Goal: Communication & Community: Answer question/provide support

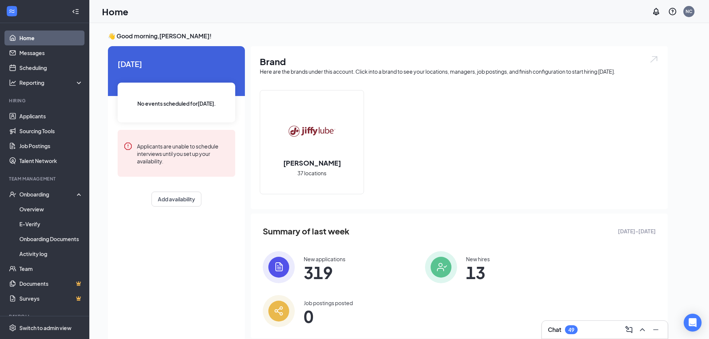
click at [269, 320] on div "Brand Here are the brands under this account. Click into a brand to see your lo…" at bounding box center [459, 194] width 417 height 297
click at [591, 333] on div "Chat 49" at bounding box center [605, 330] width 114 height 12
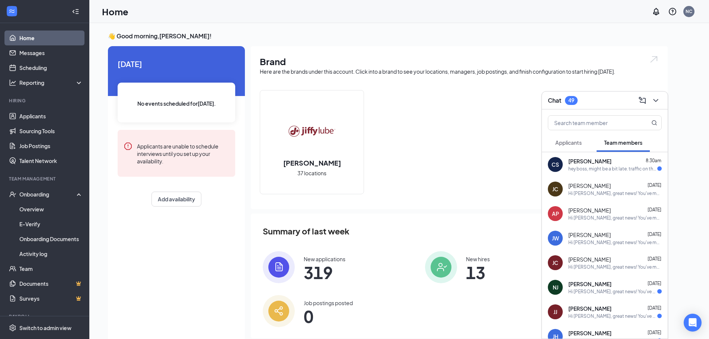
click at [617, 173] on div "CS [PERSON_NAME] 8:30am hey boss, might be a bit late. traffic on these streets…" at bounding box center [605, 164] width 126 height 25
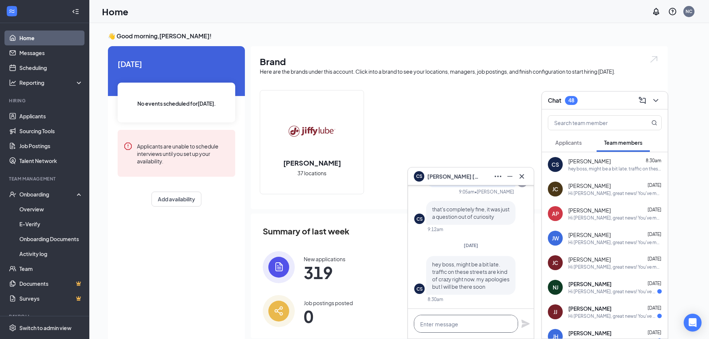
click at [471, 328] on textarea at bounding box center [466, 324] width 104 height 18
click at [469, 325] on textarea at bounding box center [466, 324] width 104 height 18
type textarea "C"
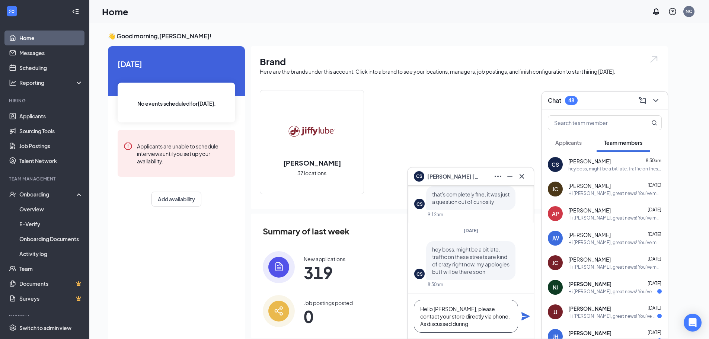
click at [477, 331] on textarea "Hello [PERSON_NAME], please contact your store directly via phone. As discussed…" at bounding box center [466, 316] width 104 height 33
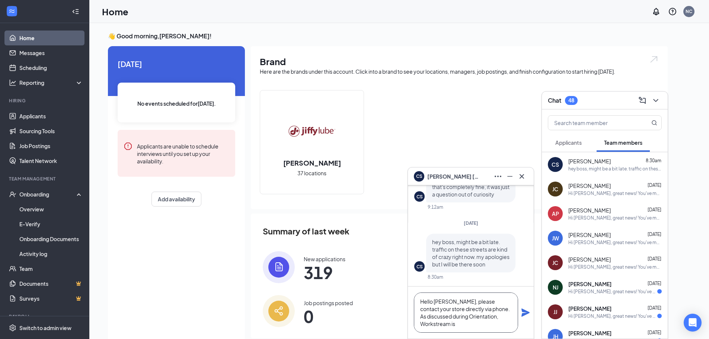
click at [466, 314] on textarea "Hello [PERSON_NAME], please contact your store directly via phone. As discussed…" at bounding box center [466, 313] width 104 height 40
click at [469, 330] on textarea "Hello [PERSON_NAME], please contact your store directly via phone. As discussed…" at bounding box center [466, 313] width 104 height 40
click at [505, 325] on textarea "Hello [PERSON_NAME], please contact your store directly via phone. As discussed…" at bounding box center [466, 313] width 104 height 40
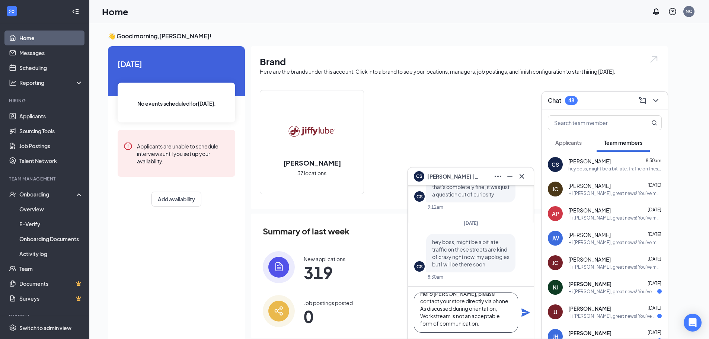
type textarea "Hello [PERSON_NAME], please contact your store directly via phone. As discussed…"
click at [523, 316] on icon "Plane" at bounding box center [525, 313] width 8 height 8
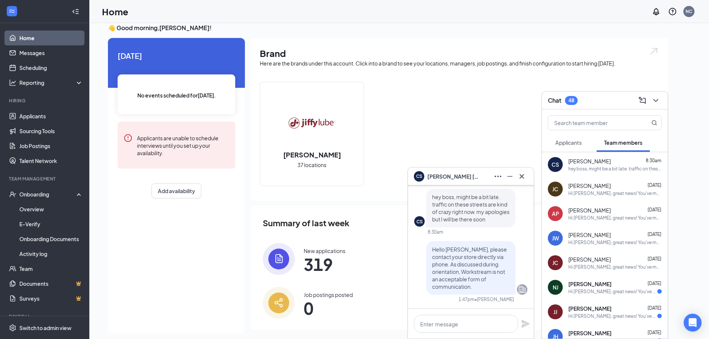
scroll to position [16, 0]
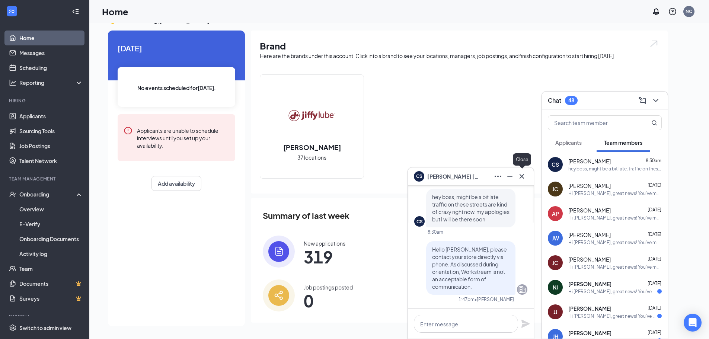
click at [521, 174] on icon "Cross" at bounding box center [521, 176] width 9 height 9
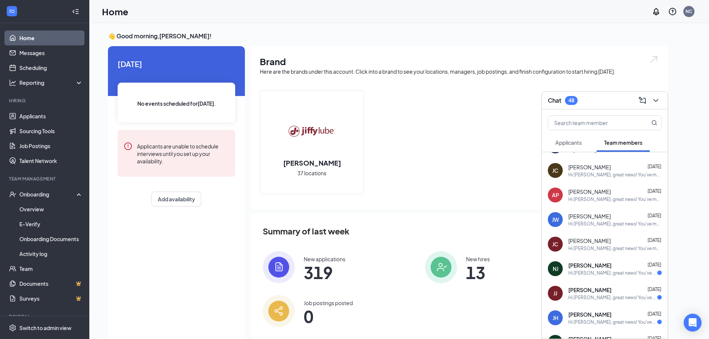
scroll to position [0, 0]
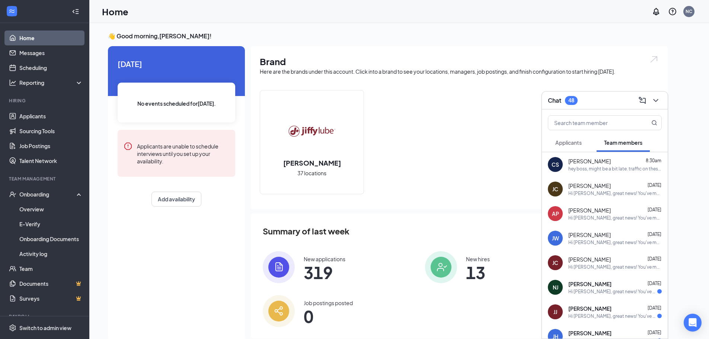
click at [655, 103] on icon "ChevronDown" at bounding box center [655, 100] width 9 height 9
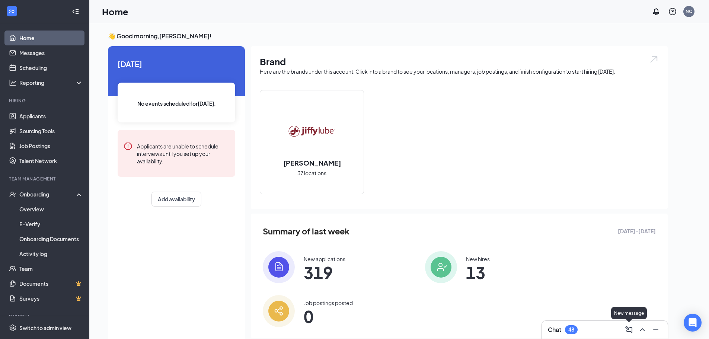
click at [636, 330] on button at bounding box center [642, 330] width 12 height 12
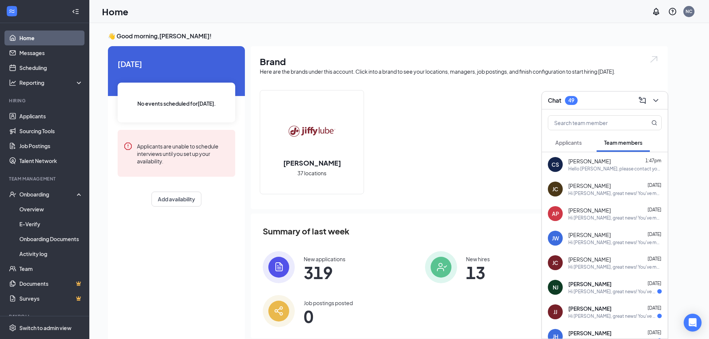
click at [586, 172] on div "CS [PERSON_NAME] 1:47pm Hello [PERSON_NAME], please contact your store directly…" at bounding box center [605, 164] width 126 height 25
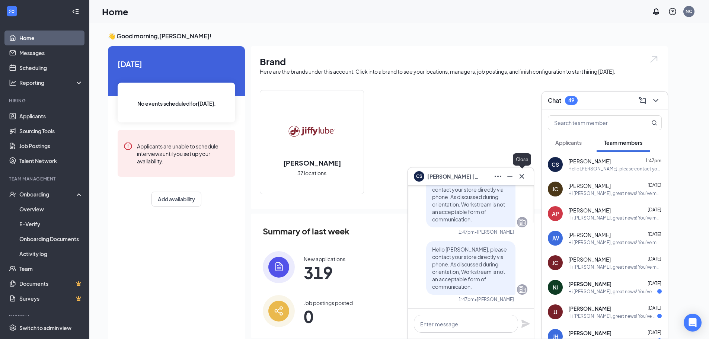
click at [519, 175] on icon "Cross" at bounding box center [521, 176] width 9 height 9
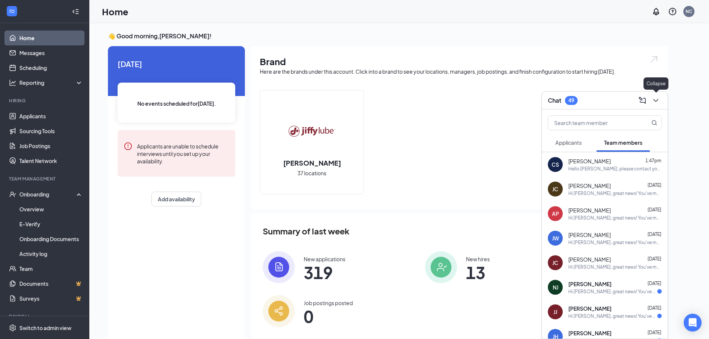
click at [659, 100] on icon "ChevronDown" at bounding box center [655, 100] width 9 height 9
